Goal: Transaction & Acquisition: Purchase product/service

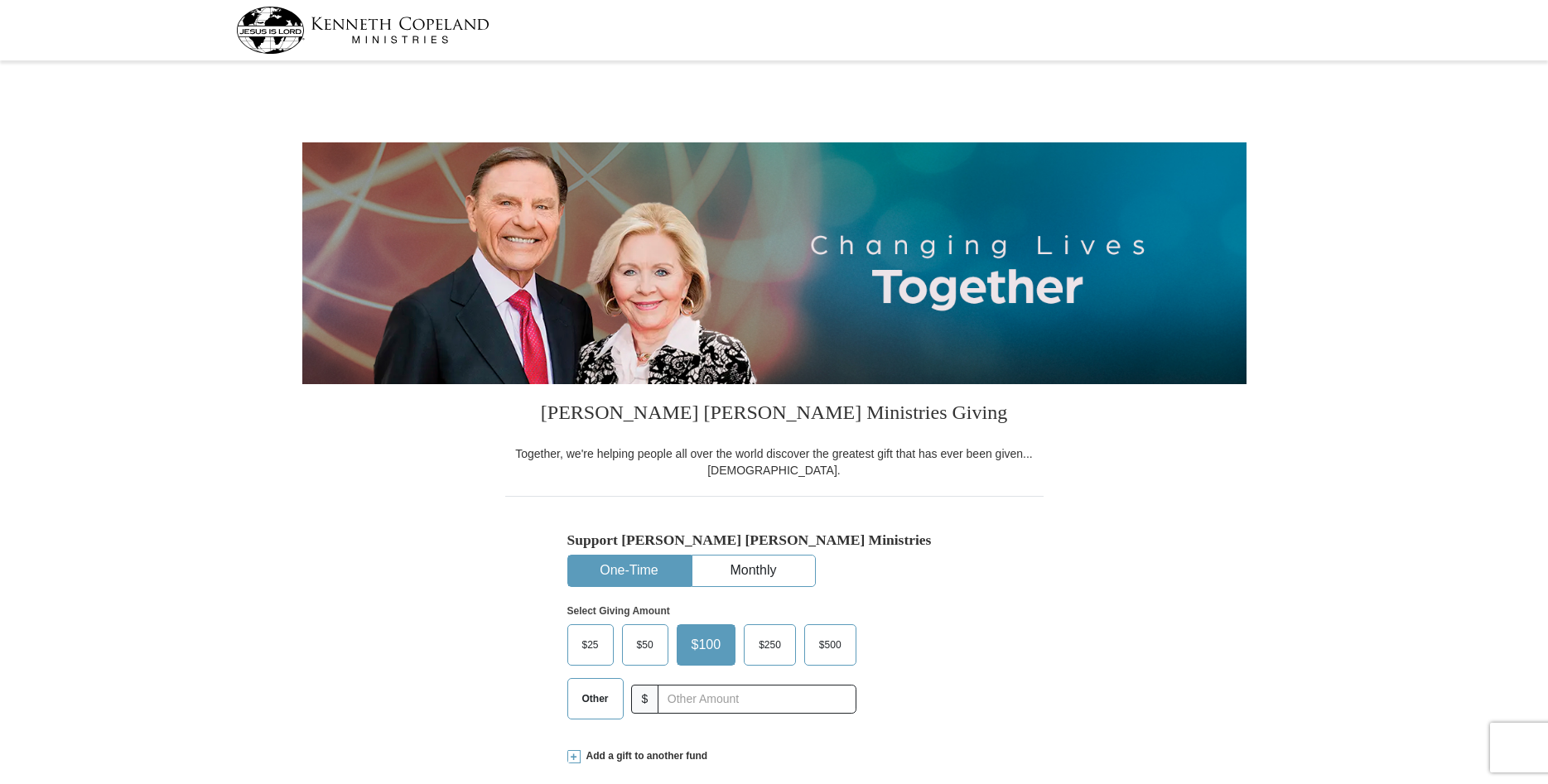
select select "AZ"
click at [581, 643] on span "$25" at bounding box center [591, 645] width 33 height 25
click at [0, 0] on input "$25" at bounding box center [0, 0] width 0 height 0
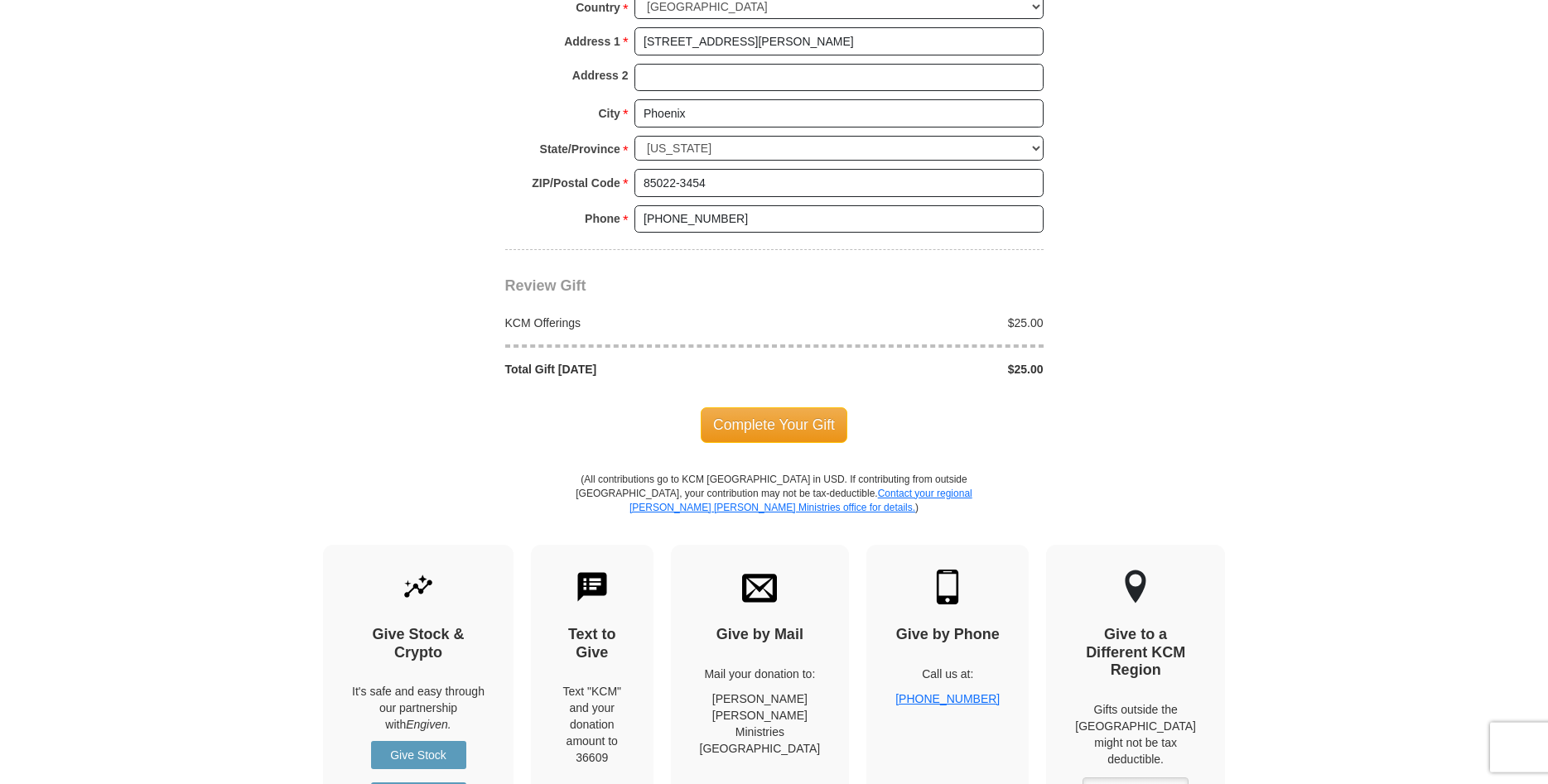
scroll to position [1351, 0]
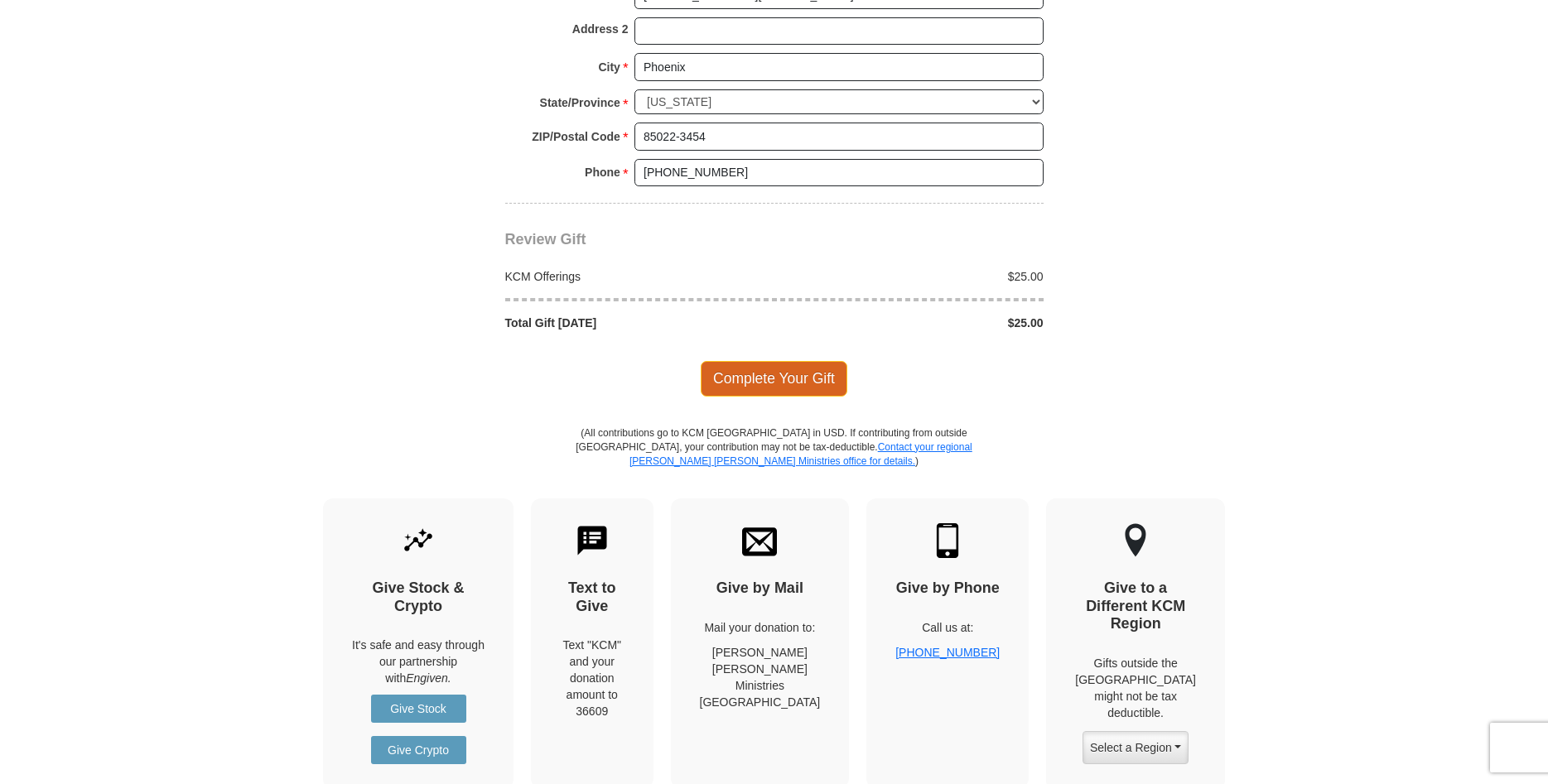
click at [771, 372] on span "Complete Your Gift" at bounding box center [774, 378] width 147 height 35
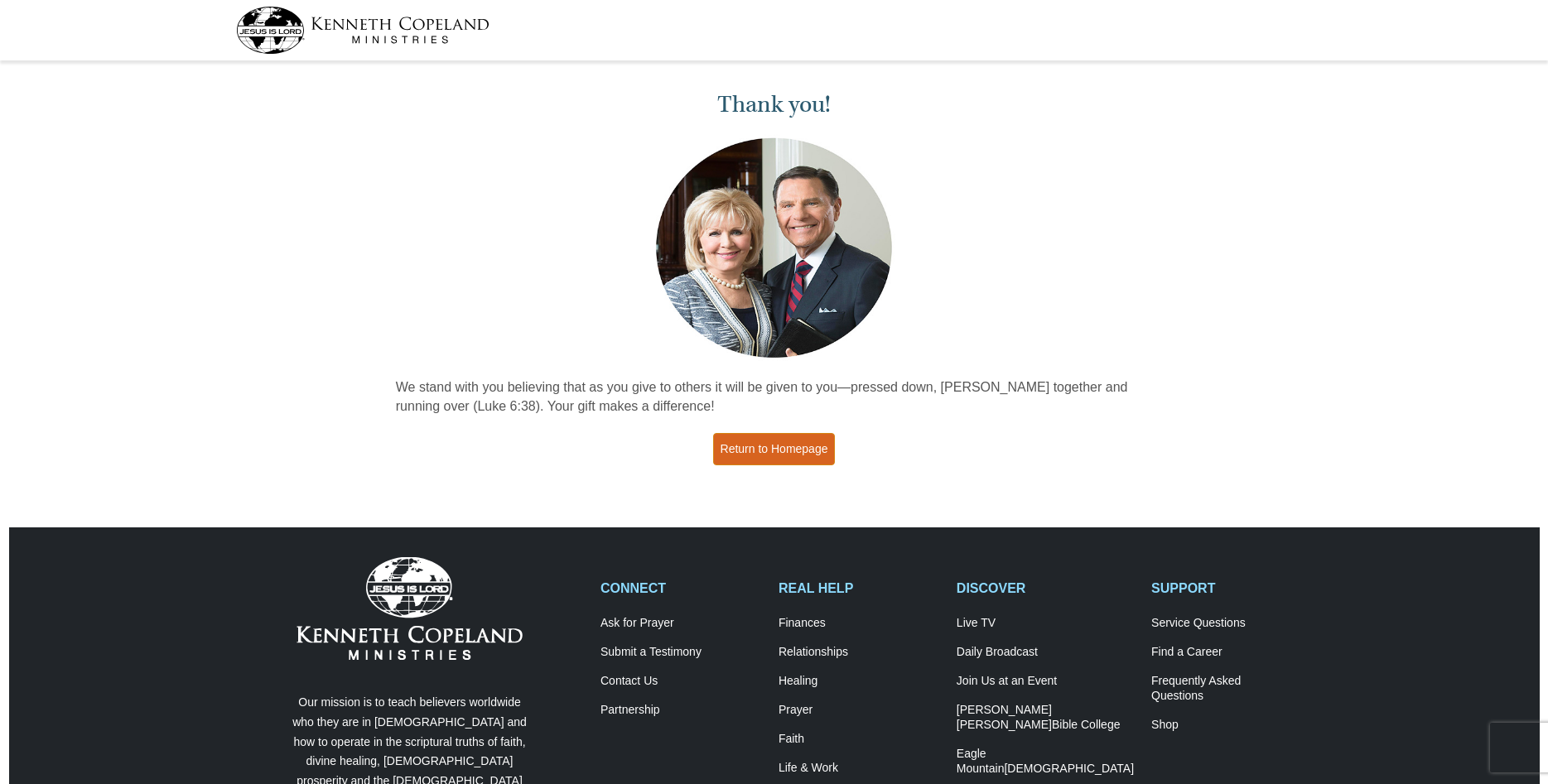
click at [779, 445] on link "Return to Homepage" at bounding box center [774, 449] width 123 height 33
